Goal: Task Accomplishment & Management: Use online tool/utility

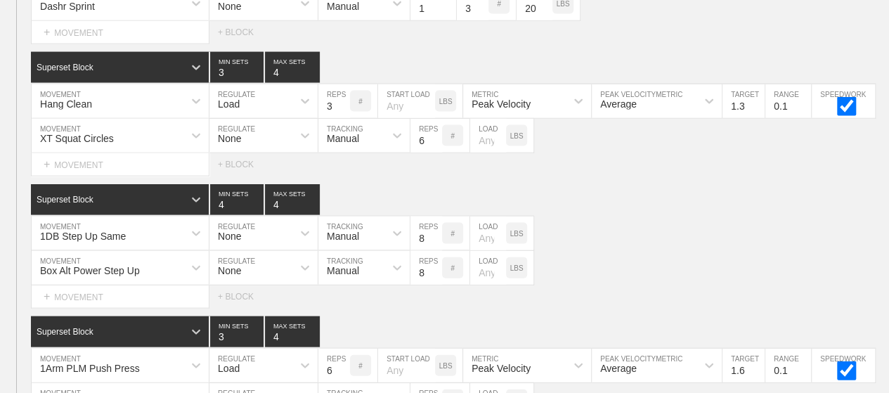
scroll to position [6962, 0]
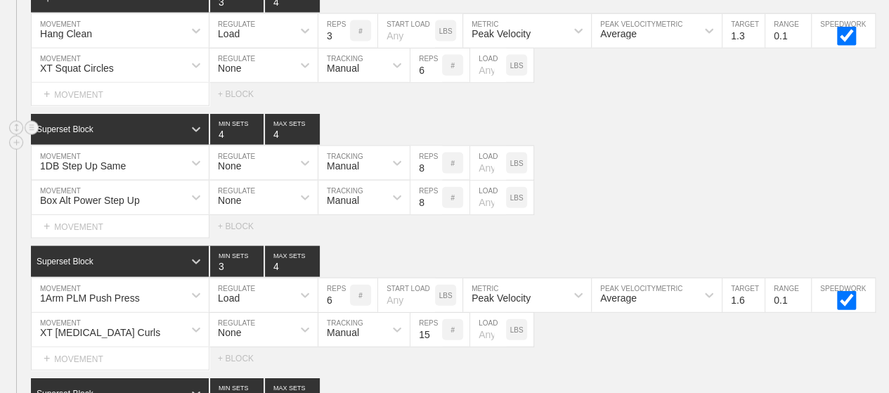
click at [730, 116] on div "Superset Block 4 MIN SETS 4 MAX SETS" at bounding box center [460, 129] width 858 height 31
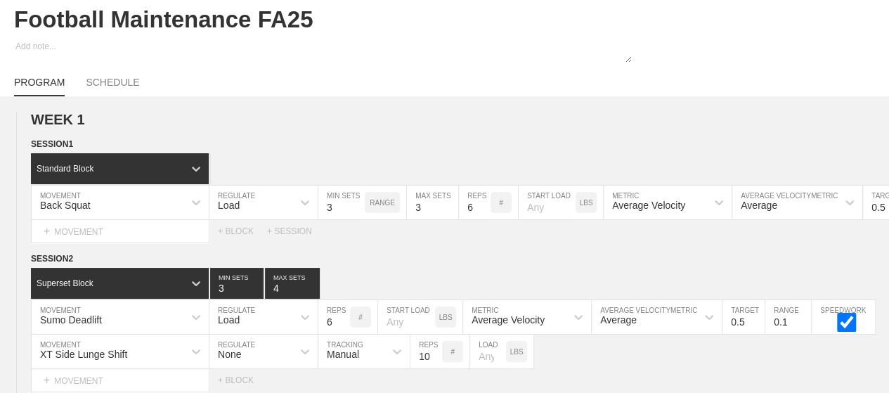
scroll to position [0, 0]
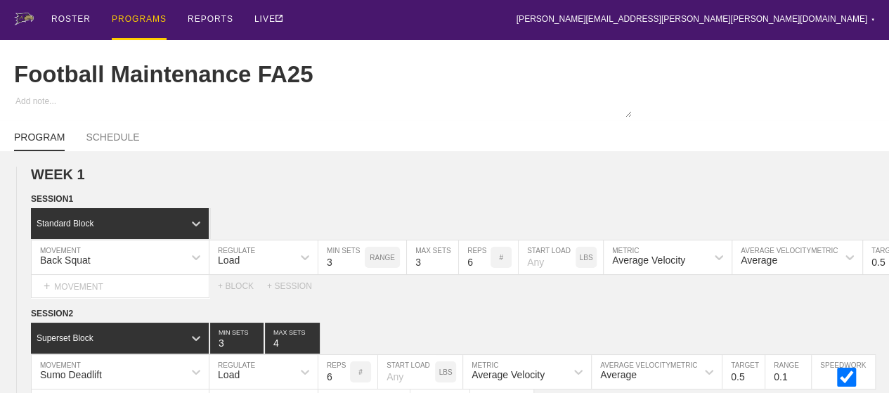
click at [126, 20] on div "PROGRAMS" at bounding box center [139, 20] width 55 height 40
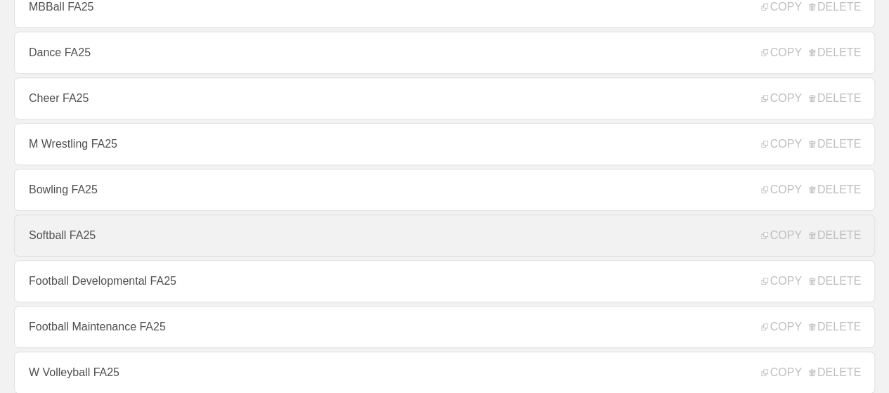
scroll to position [492, 0]
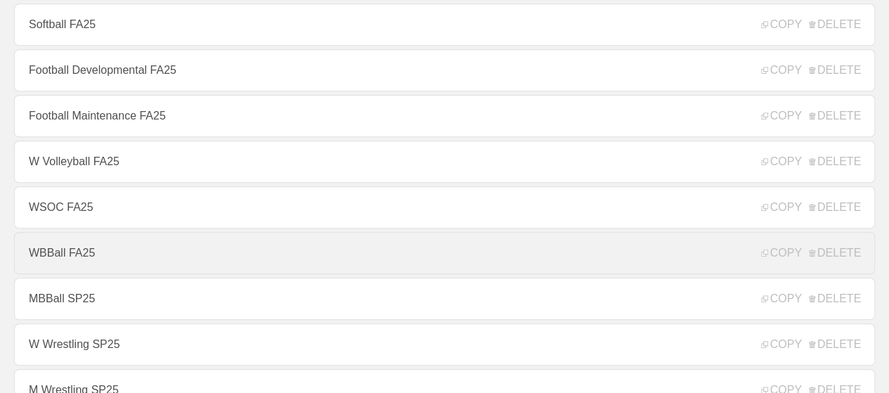
click at [51, 258] on link "WBBall FA25" at bounding box center [444, 253] width 860 height 42
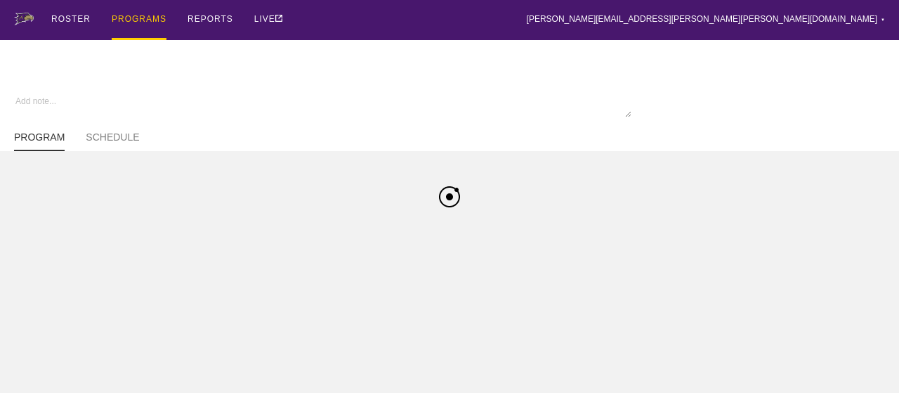
type textarea "x"
type input "WBBall FA25"
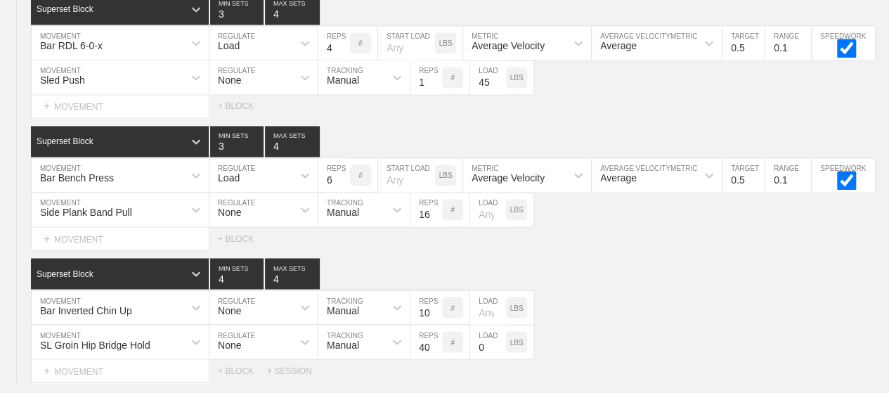
scroll to position [3799, 0]
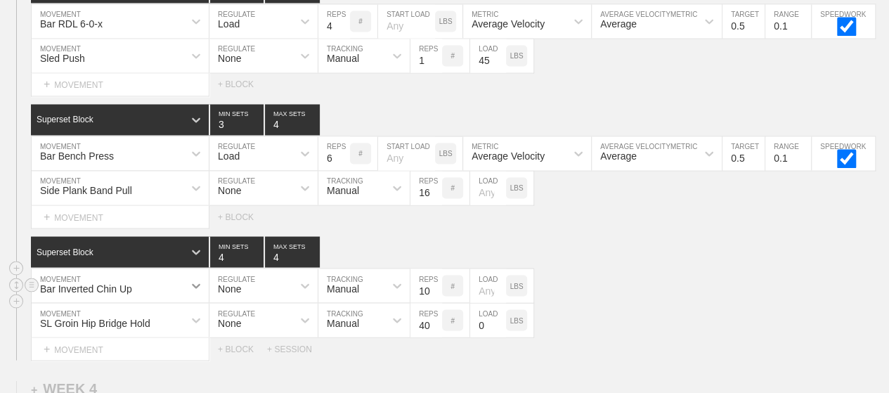
click at [186, 279] on div "Superset Block 4 MIN SETS 4 MAX SETS DUPLICATE INSERT MOVEMENT AFTER DELETE Bar…" at bounding box center [444, 298] width 889 height 124
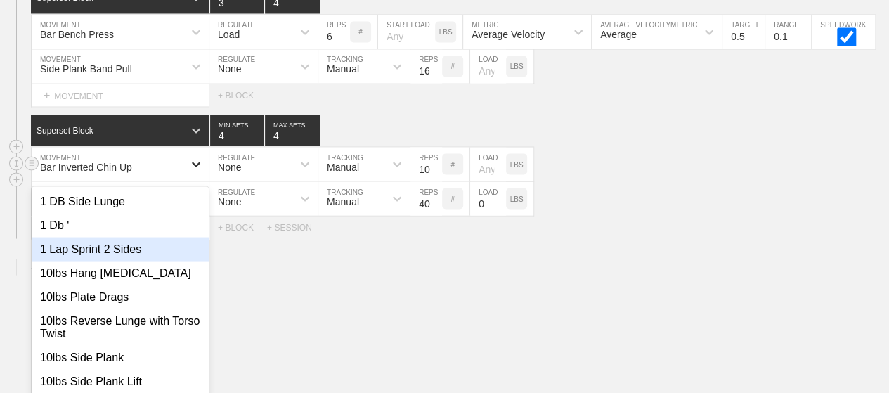
scroll to position [3928, 0]
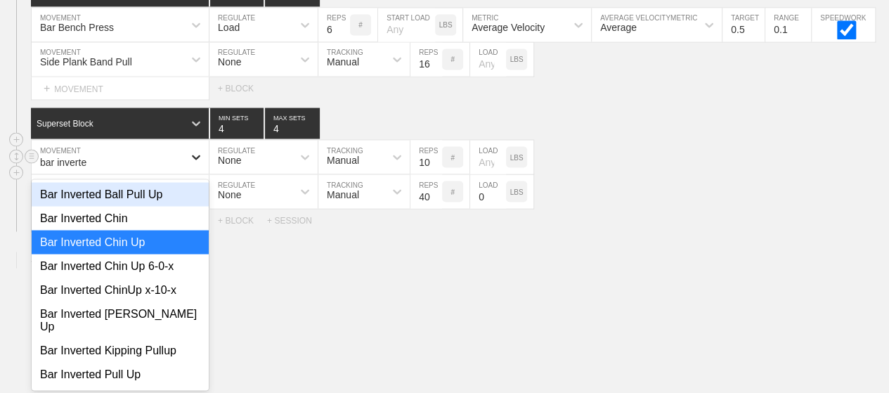
type input "bar inverted"
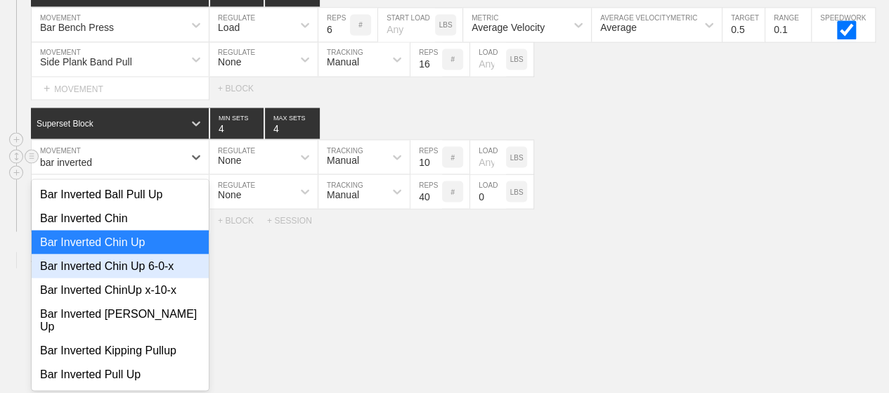
click at [155, 260] on div "Bar Inverted Chin Up 6-0-x" at bounding box center [120, 266] width 177 height 24
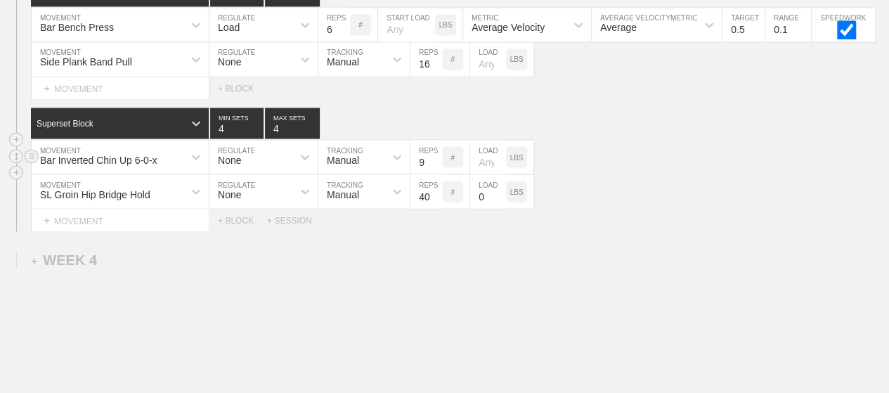
click at [433, 159] on input "9" at bounding box center [426, 157] width 32 height 34
click at [433, 159] on input "8" at bounding box center [426, 157] width 32 height 34
click at [433, 159] on input "7" at bounding box center [426, 157] width 32 height 34
click at [433, 159] on input "6" at bounding box center [426, 157] width 32 height 34
click at [433, 159] on input "5" at bounding box center [426, 157] width 32 height 34
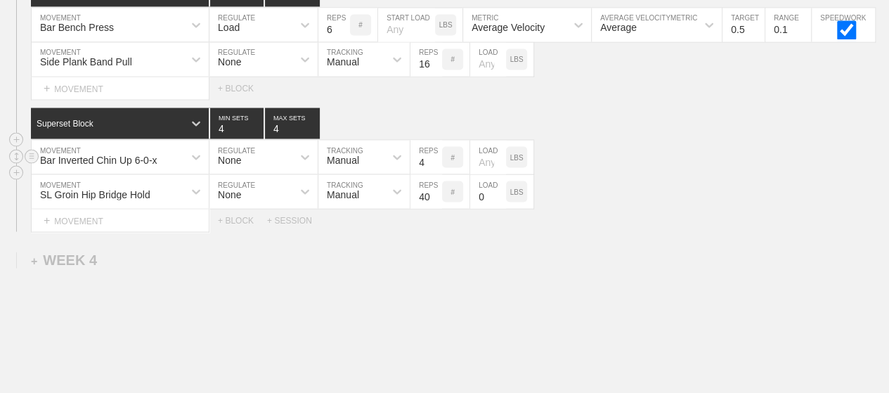
type input "4"
click at [433, 159] on input "4" at bounding box center [426, 157] width 32 height 34
click at [641, 217] on div "Select... MOVEMENT + MOVEMENT + BLOCK + SESSION" at bounding box center [444, 220] width 889 height 22
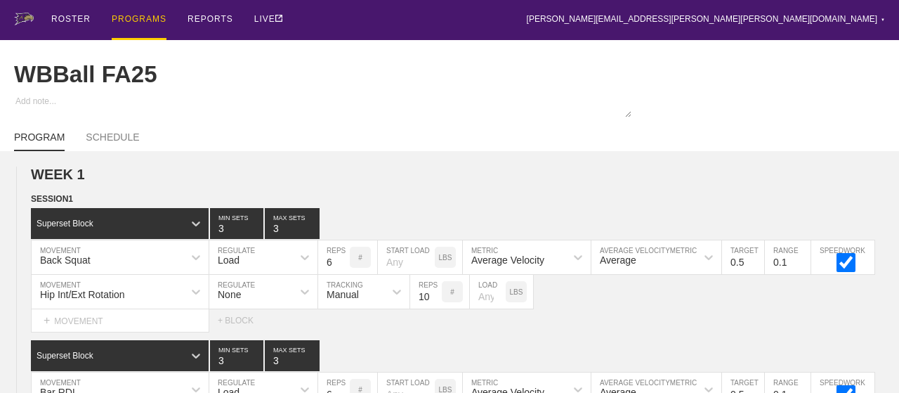
type input "WBBall FA25"
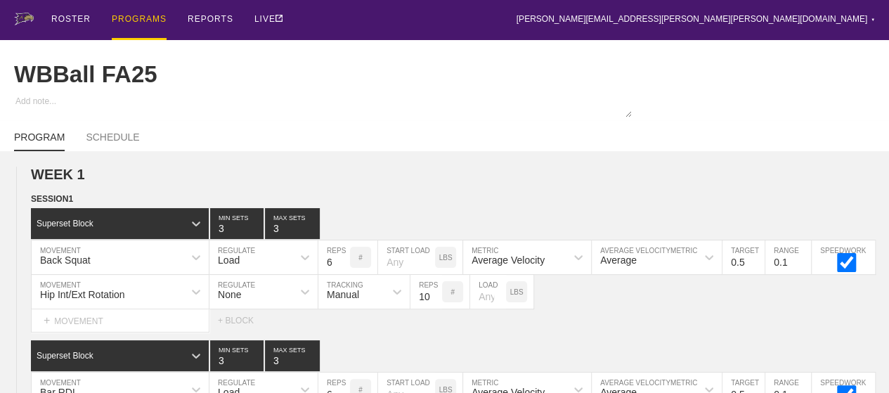
click at [119, 16] on div "PROGRAMS" at bounding box center [139, 20] width 55 height 40
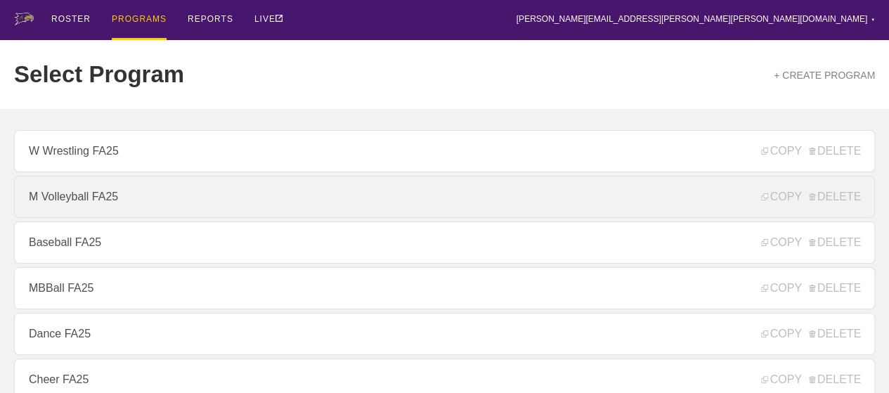
scroll to position [211, 0]
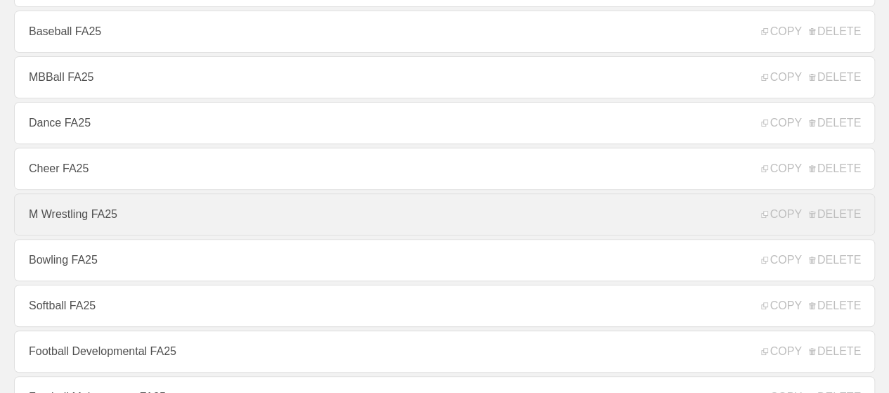
click at [76, 221] on link "M Wrestling FA25" at bounding box center [444, 214] width 860 height 42
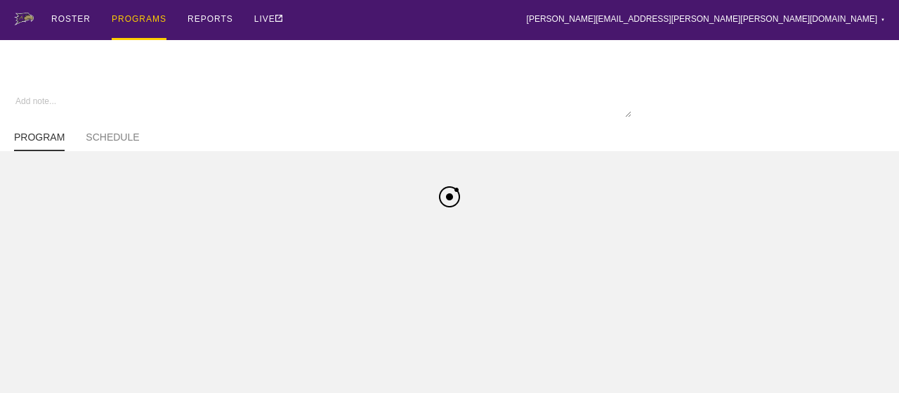
type textarea "x"
type input "M Wrestling FA25"
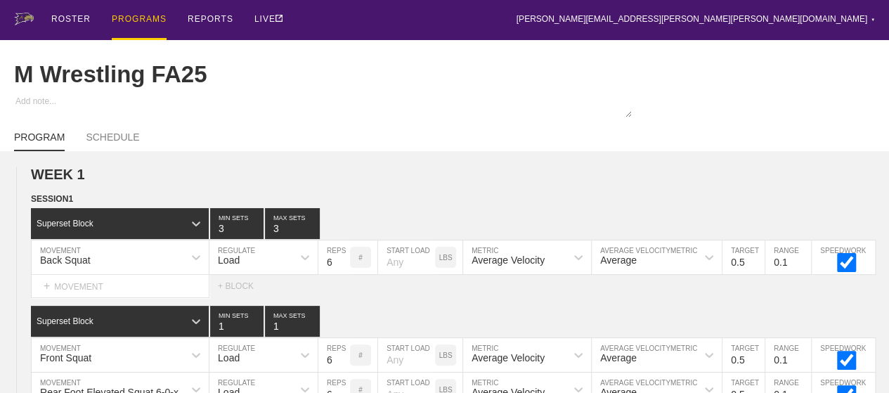
click at [148, 18] on div "PROGRAMS" at bounding box center [139, 20] width 55 height 40
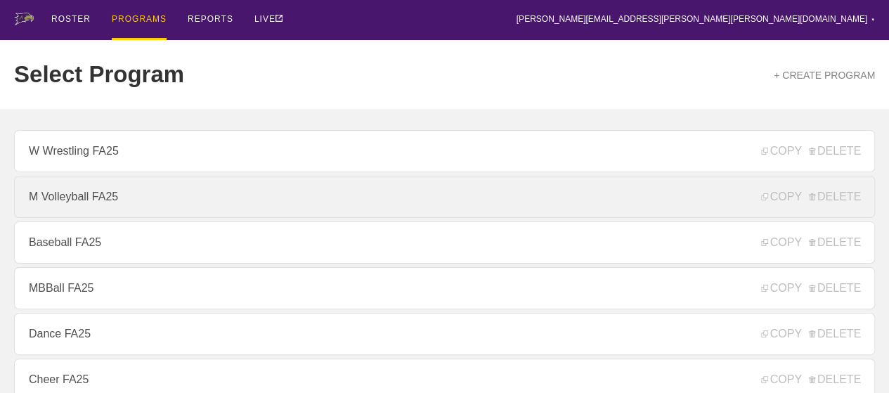
scroll to position [281, 0]
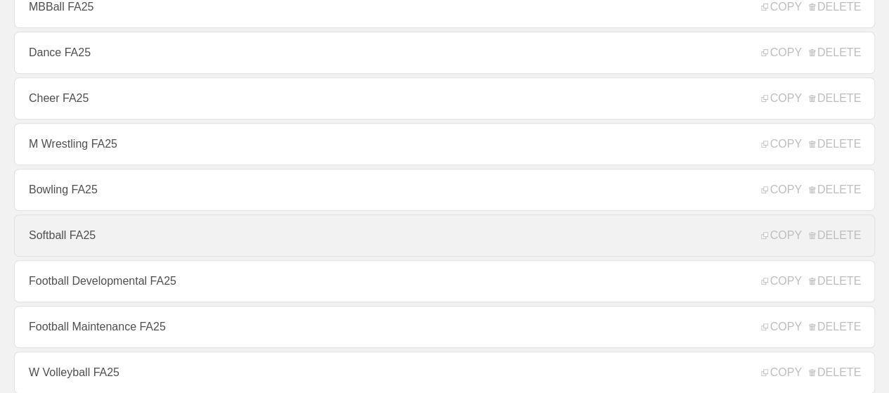
click at [76, 236] on link "Softball FA25" at bounding box center [444, 235] width 860 height 42
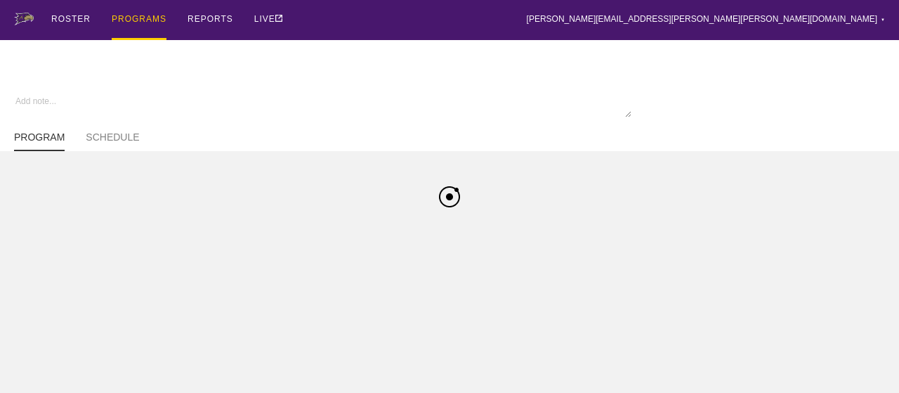
type textarea "x"
type input "Softball FA25"
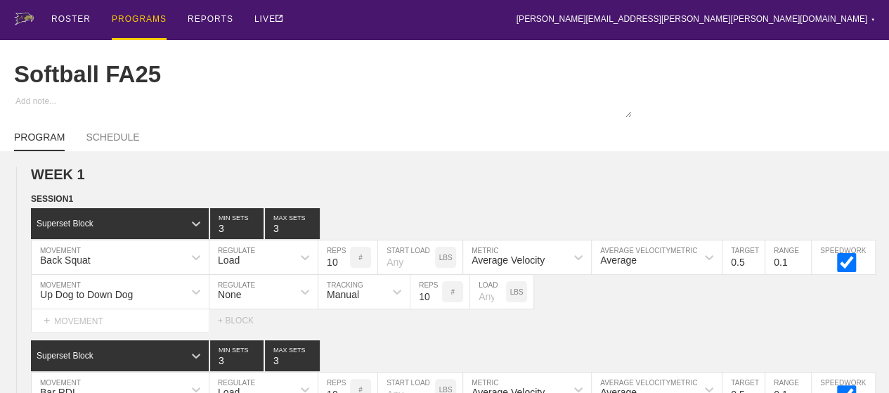
click at [132, 19] on div "PROGRAMS" at bounding box center [139, 20] width 55 height 40
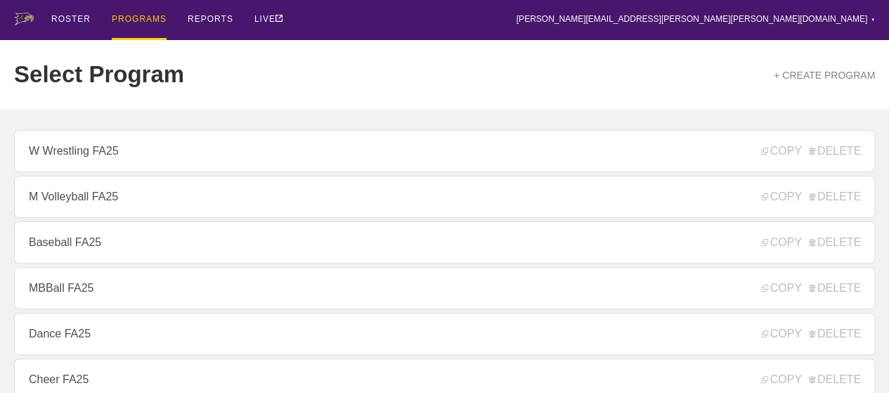
scroll to position [211, 0]
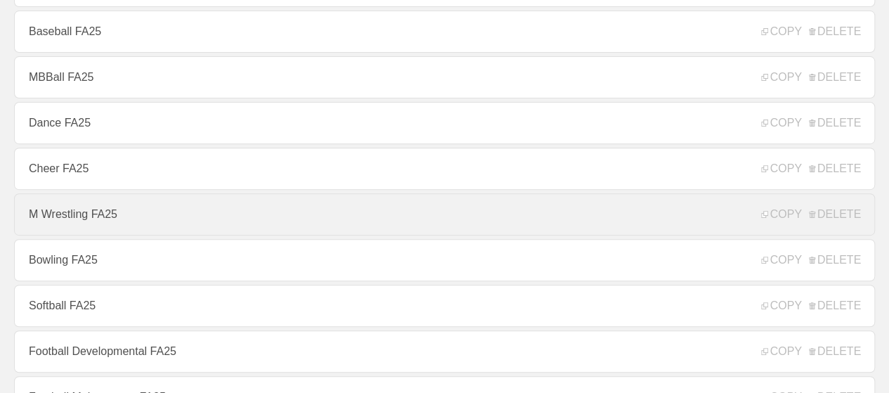
click at [63, 216] on link "M Wrestling FA25" at bounding box center [444, 214] width 860 height 42
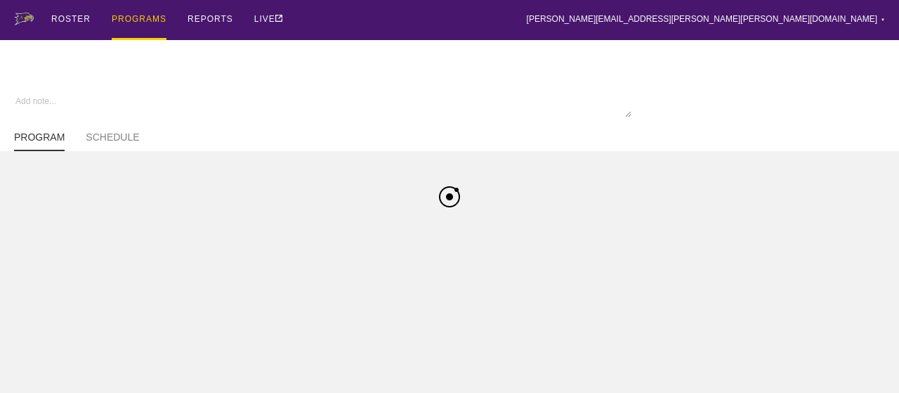
type textarea "x"
type input "M Wrestling FA25"
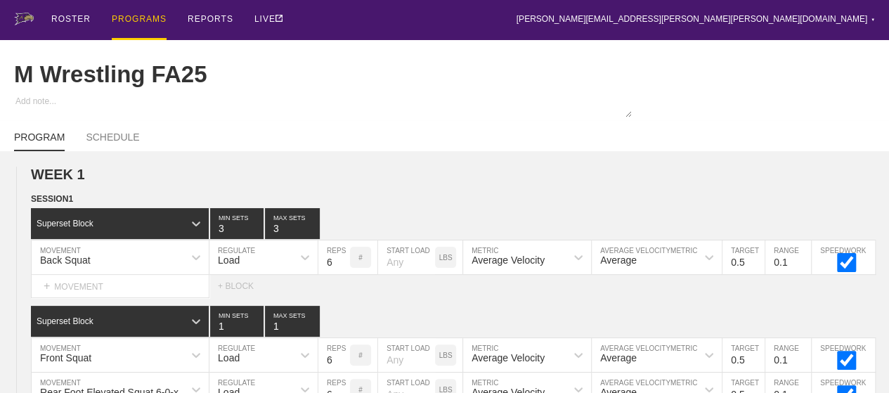
click at [136, 20] on div "PROGRAMS" at bounding box center [139, 20] width 55 height 40
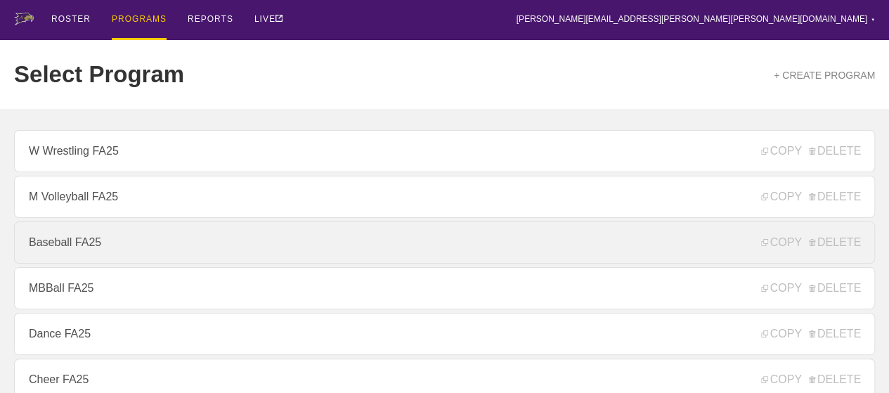
click at [105, 258] on link "Baseball FA25" at bounding box center [444, 242] width 860 height 42
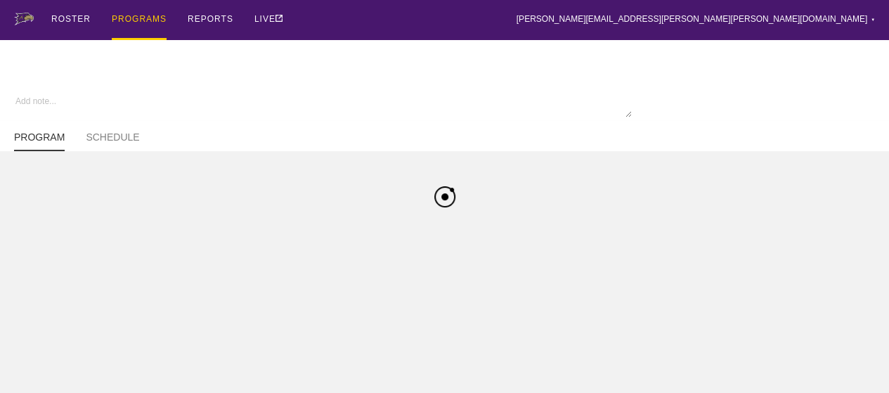
type textarea "x"
type input "Baseball FA25"
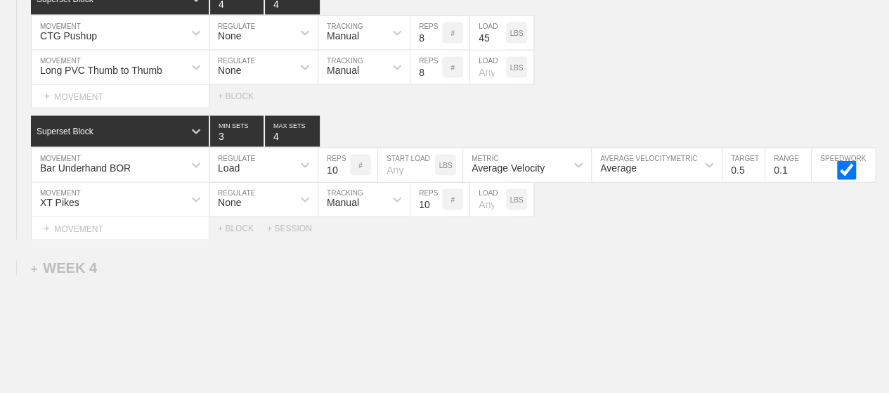
scroll to position [4037, 0]
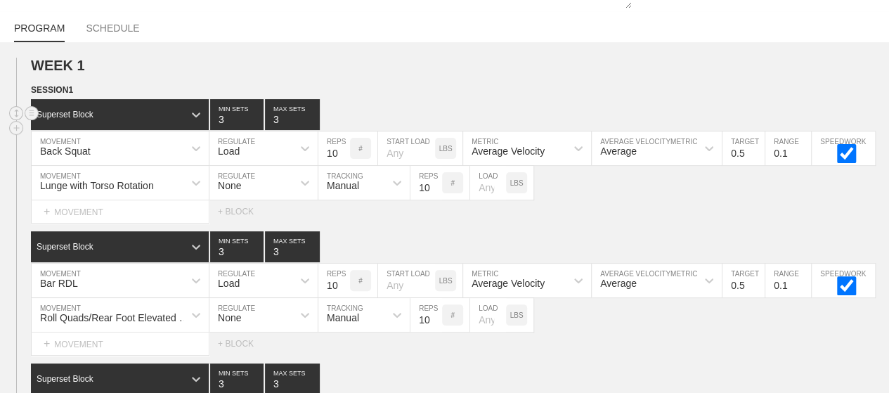
scroll to position [0, 0]
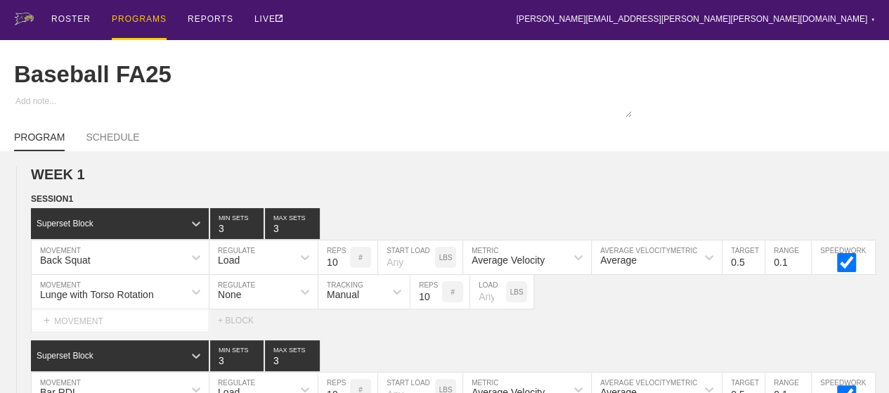
click at [146, 19] on div "PROGRAMS" at bounding box center [139, 20] width 55 height 40
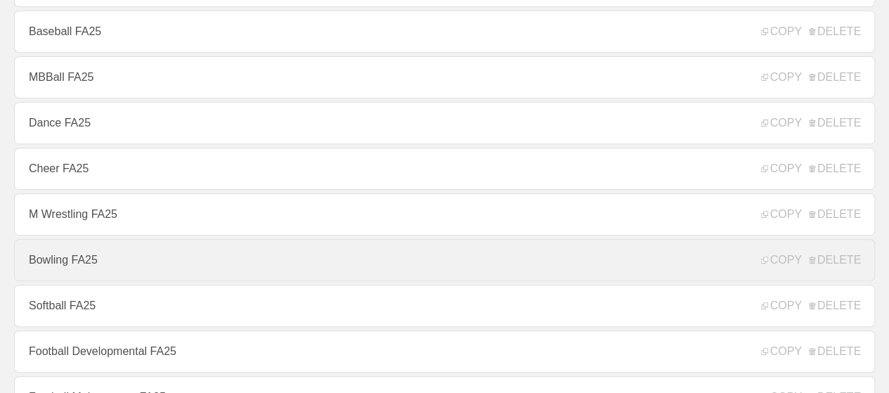
scroll to position [421, 0]
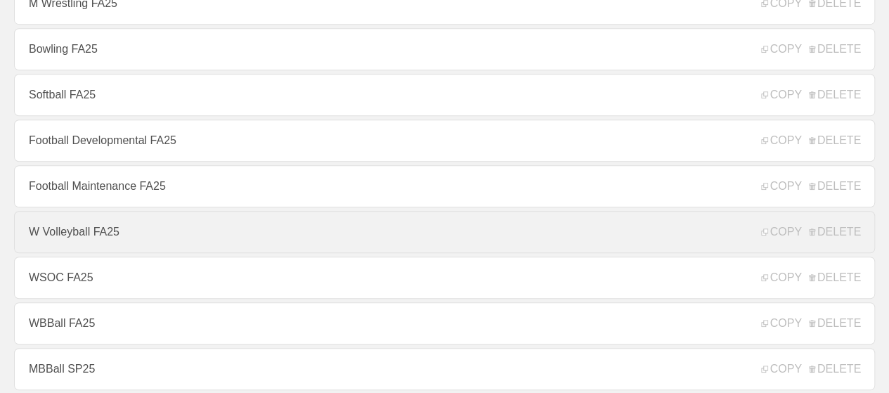
click at [82, 232] on link "W Volleyball FA25" at bounding box center [444, 232] width 860 height 42
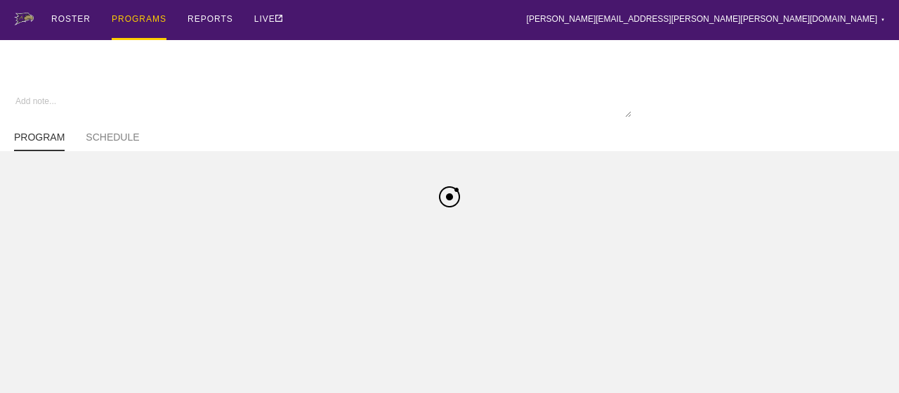
type textarea "x"
type input "W Volleyball FA25"
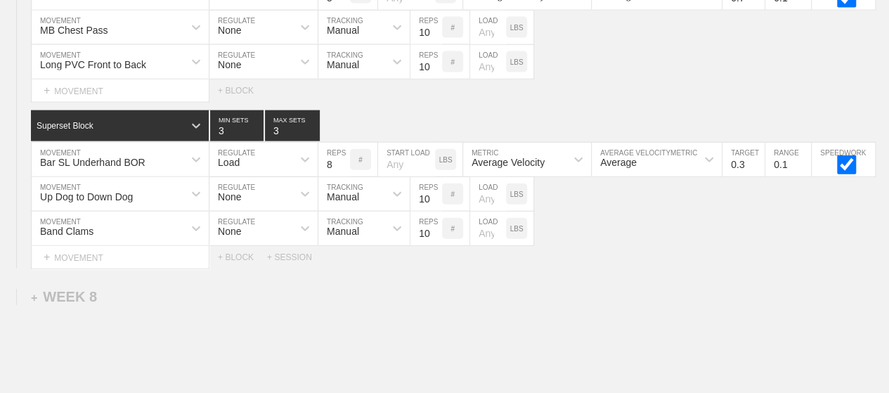
scroll to position [9568, 0]
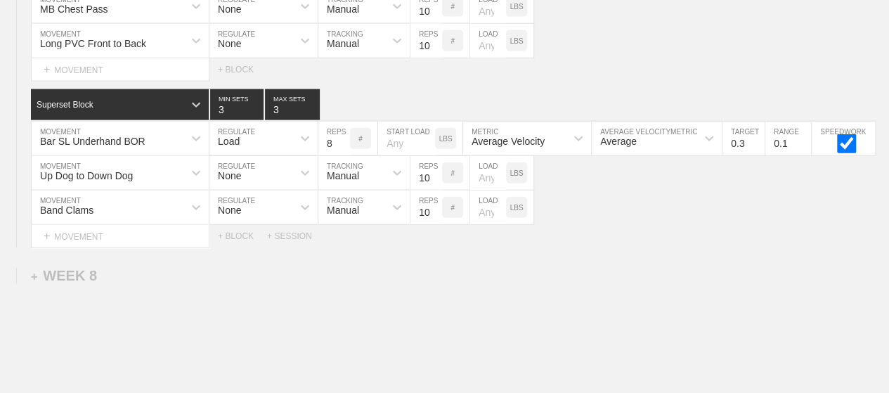
click at [283, 123] on div "Load" at bounding box center [263, 139] width 108 height 34
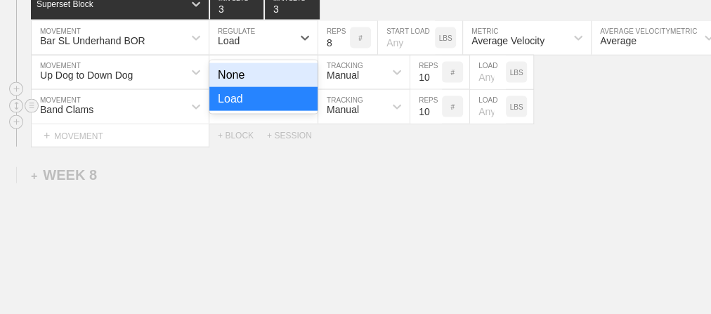
scroll to position [9709, 0]
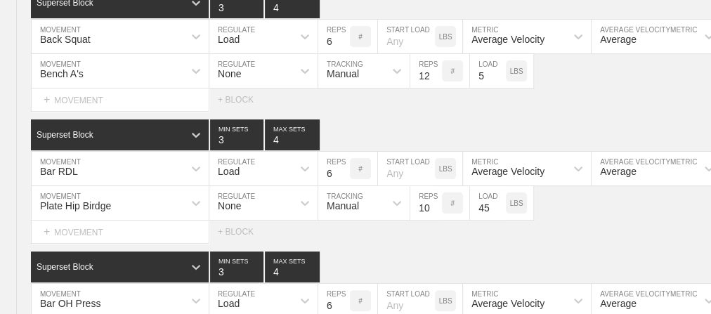
scroll to position [0, 0]
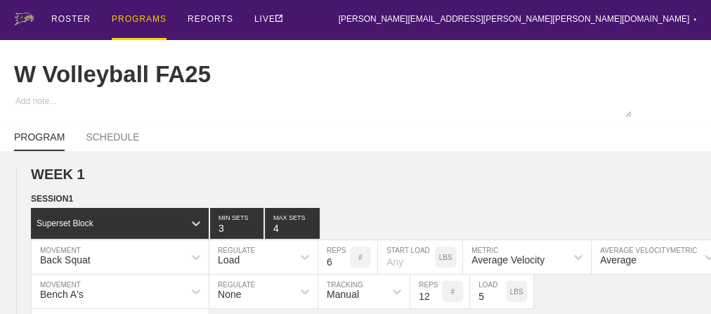
click at [136, 18] on div "PROGRAMS" at bounding box center [139, 20] width 55 height 40
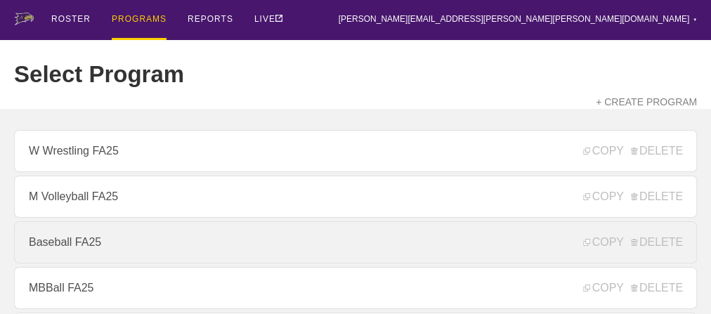
click at [102, 244] on link "Baseball FA25" at bounding box center [355, 242] width 683 height 42
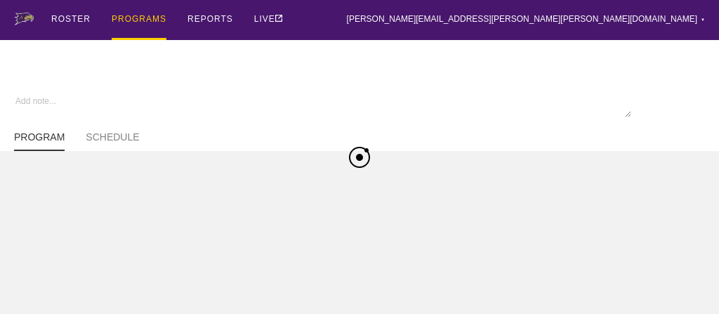
type textarea "x"
type input "Baseball FA25"
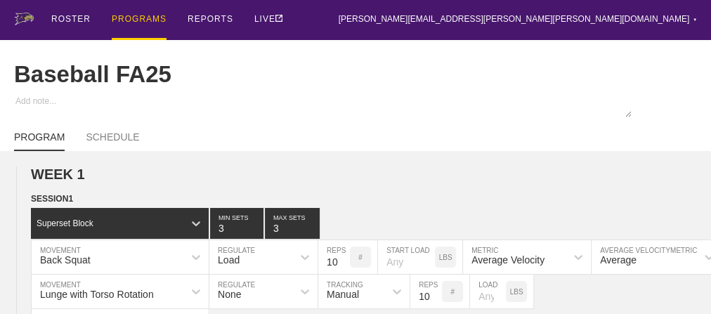
click at [131, 16] on div "PROGRAMS" at bounding box center [139, 20] width 55 height 40
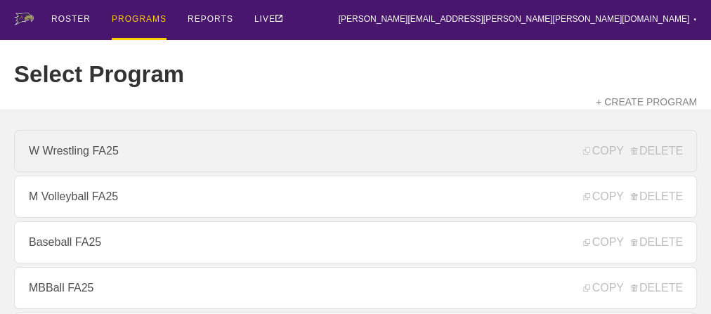
scroll to position [169, 0]
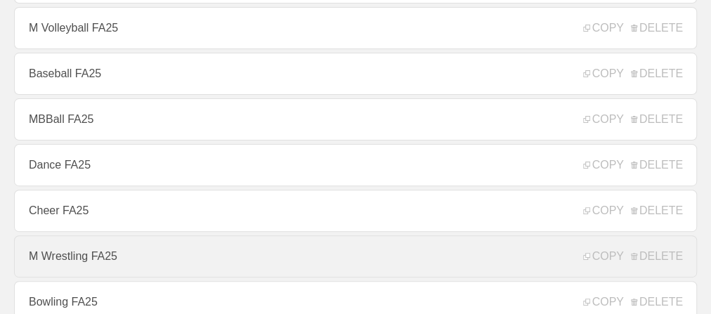
click at [86, 261] on link "M Wrestling FA25" at bounding box center [355, 256] width 683 height 42
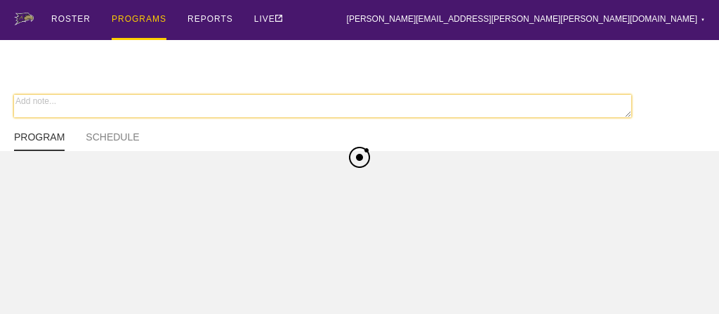
type textarea "x"
type input "M Wrestling FA25"
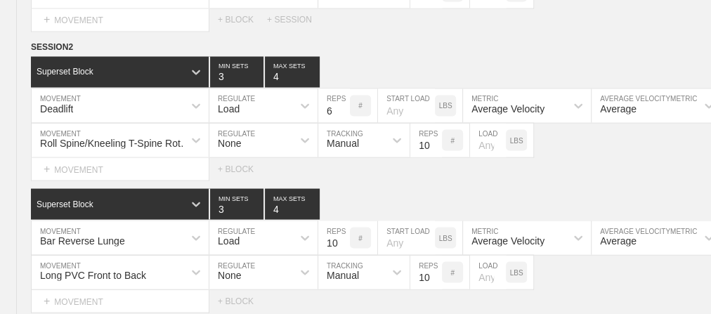
scroll to position [4319, 0]
